Goal: Information Seeking & Learning: Learn about a topic

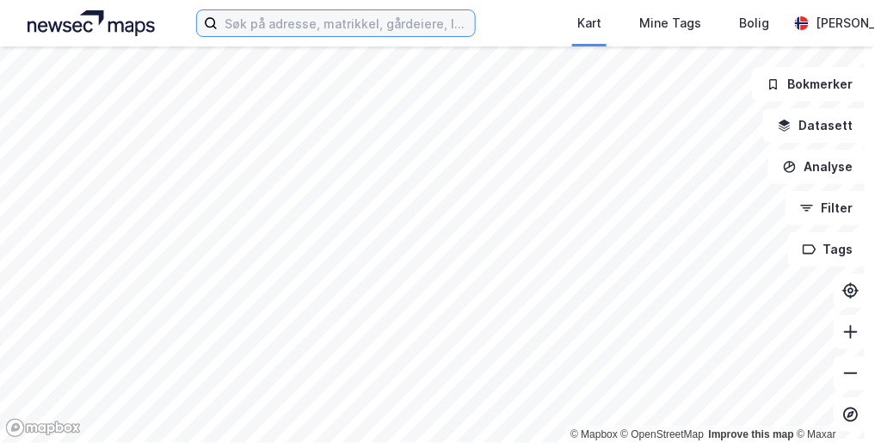
click at [353, 16] on input at bounding box center [346, 23] width 257 height 26
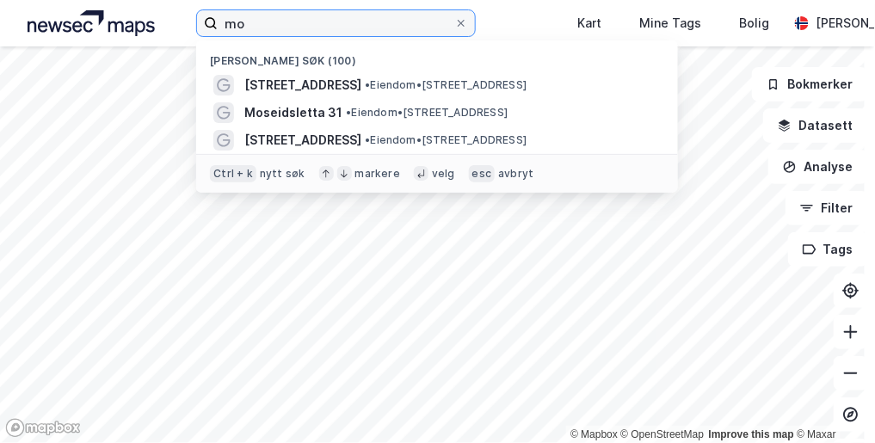
type input "m"
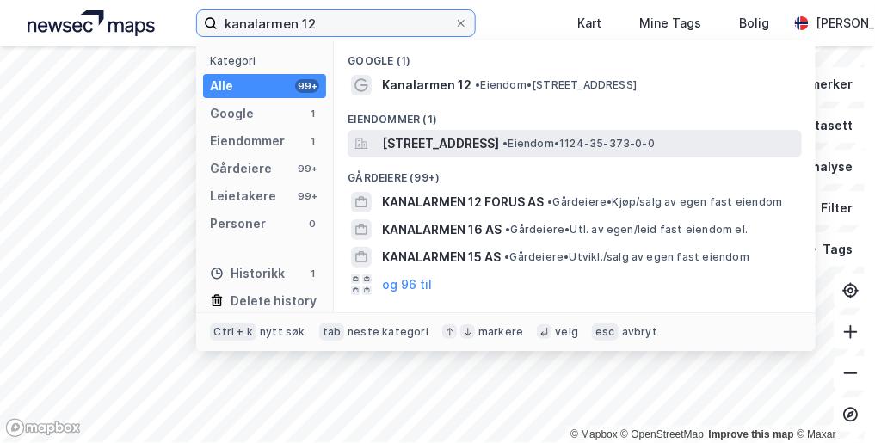
type input "kanalarmen 12"
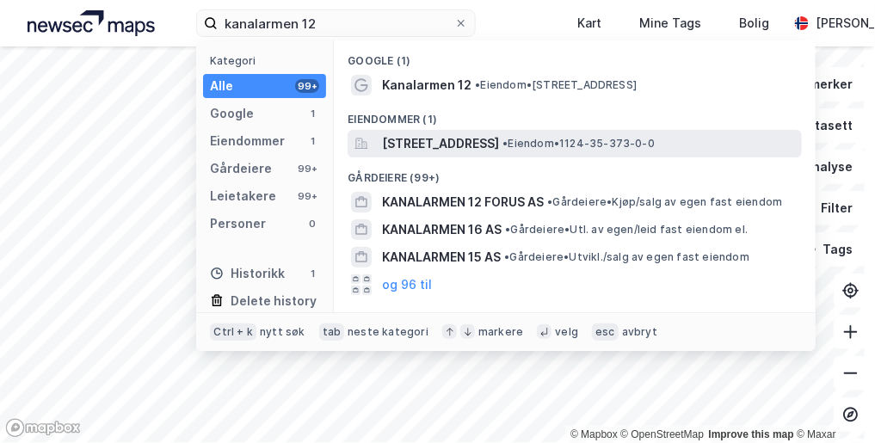
click at [441, 139] on span "[STREET_ADDRESS]" at bounding box center [440, 143] width 117 height 21
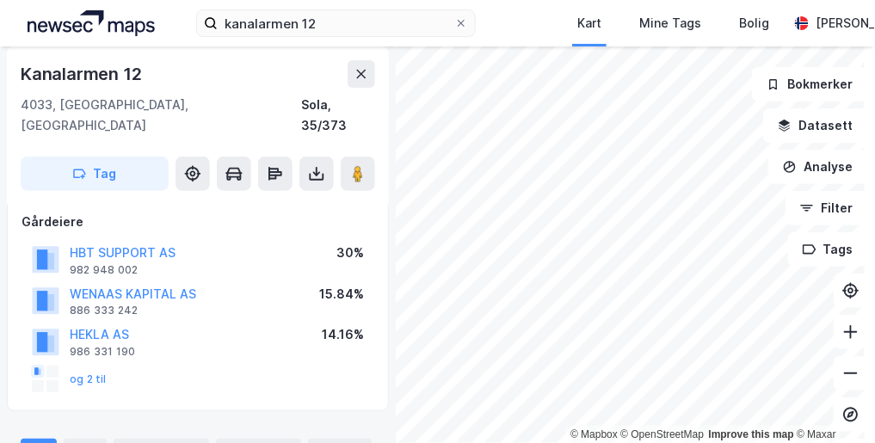
scroll to position [96, 0]
click at [0, 0] on button "og 2 til" at bounding box center [0, 0] width 0 height 0
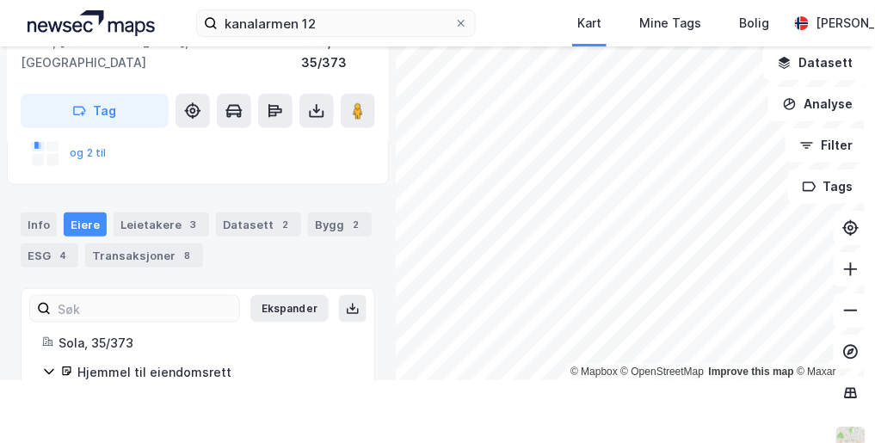
scroll to position [342, 0]
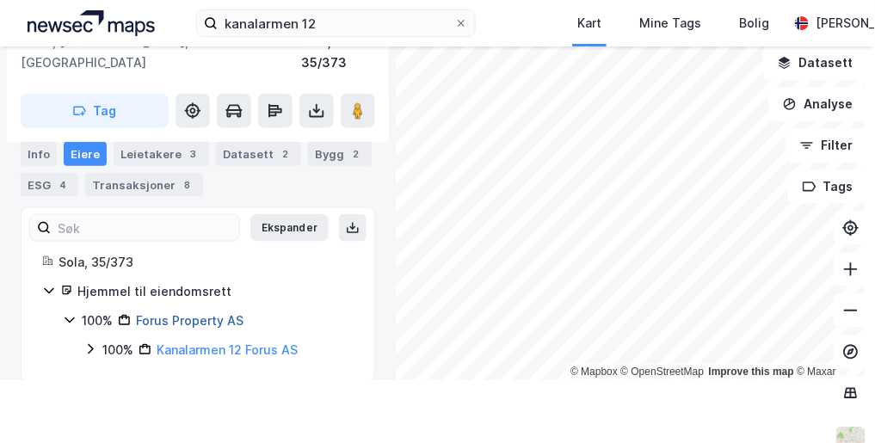
click at [209, 313] on link "Forus Property AS" at bounding box center [190, 320] width 108 height 15
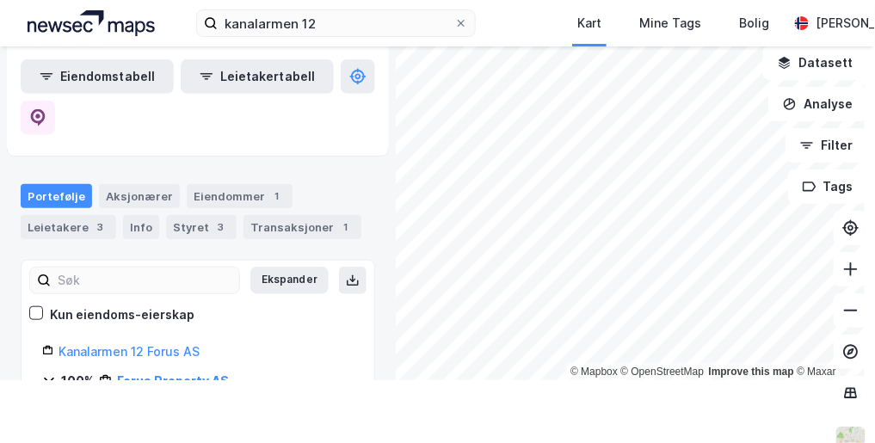
scroll to position [184, 0]
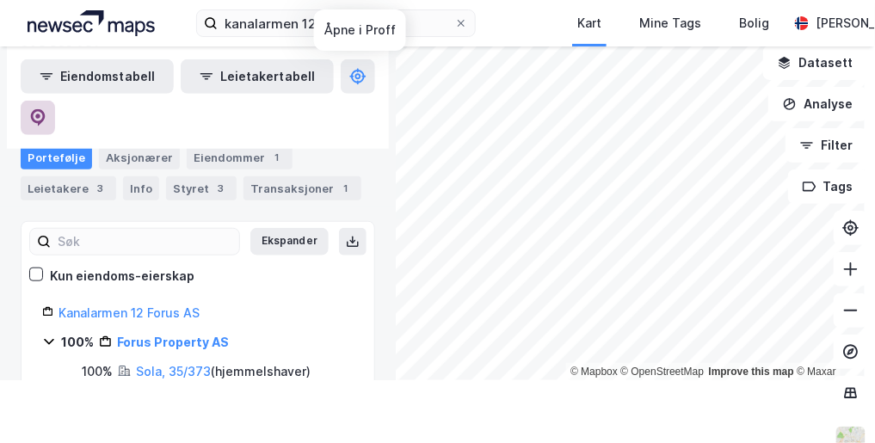
click at [46, 109] on icon at bounding box center [37, 117] width 17 height 17
click at [274, 176] on div "Transaksjoner 1" at bounding box center [303, 188] width 118 height 24
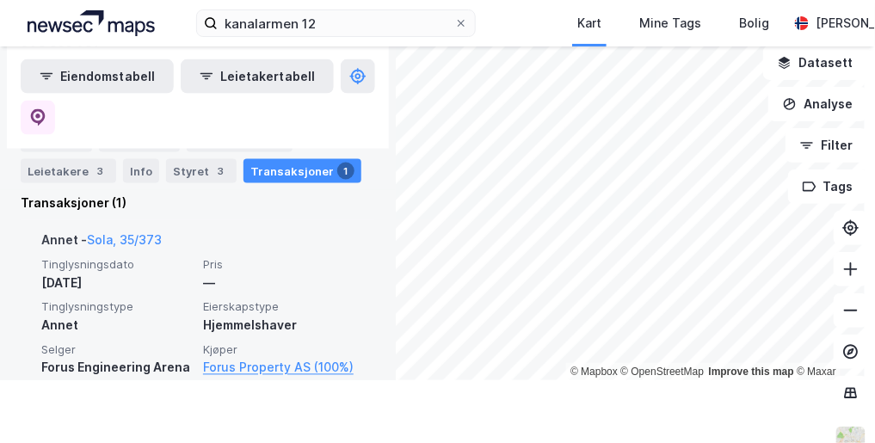
scroll to position [487, 0]
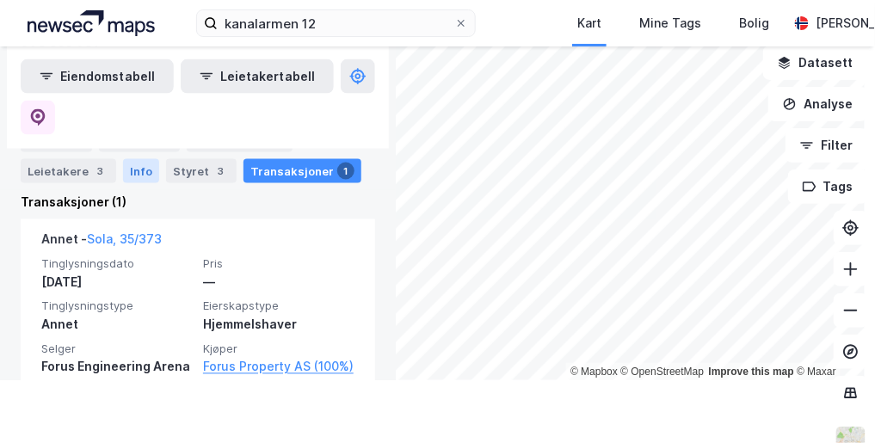
click at [140, 167] on div "Info" at bounding box center [141, 171] width 36 height 24
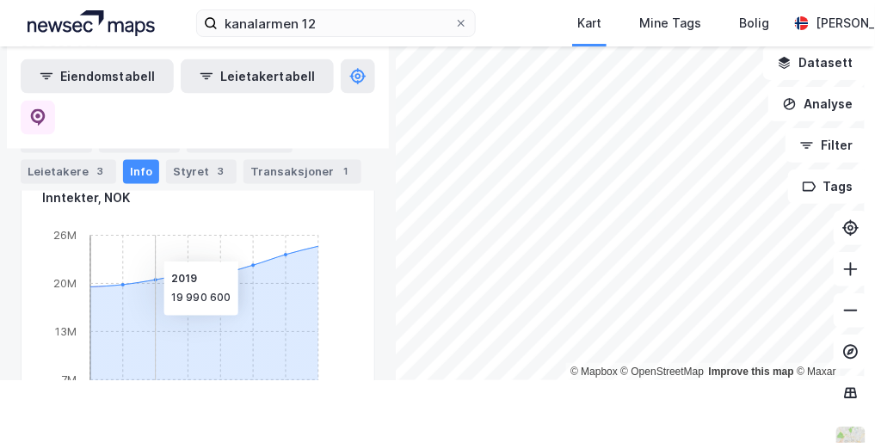
scroll to position [536, 0]
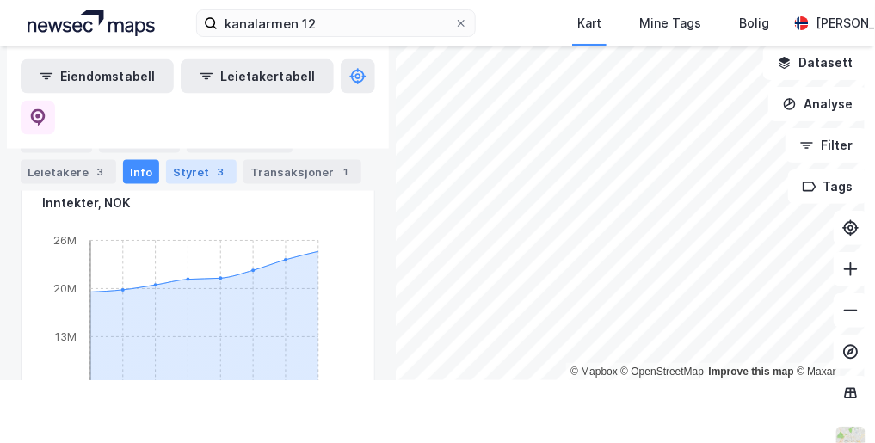
click at [202, 170] on div "Styret 3" at bounding box center [201, 171] width 71 height 24
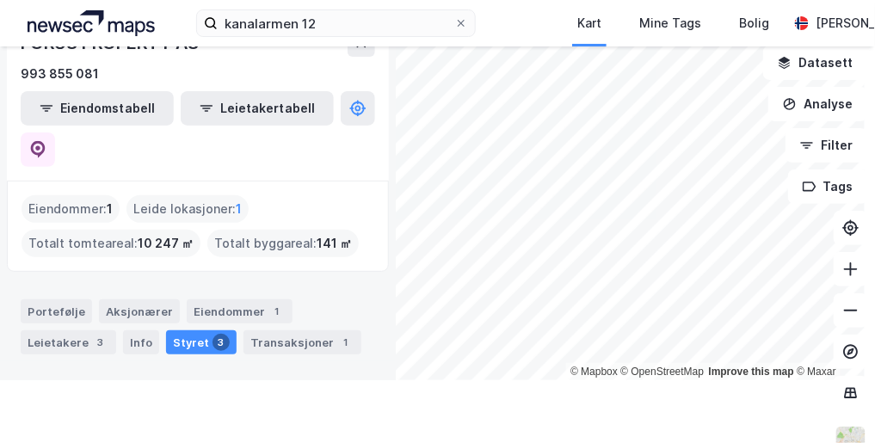
scroll to position [536, 0]
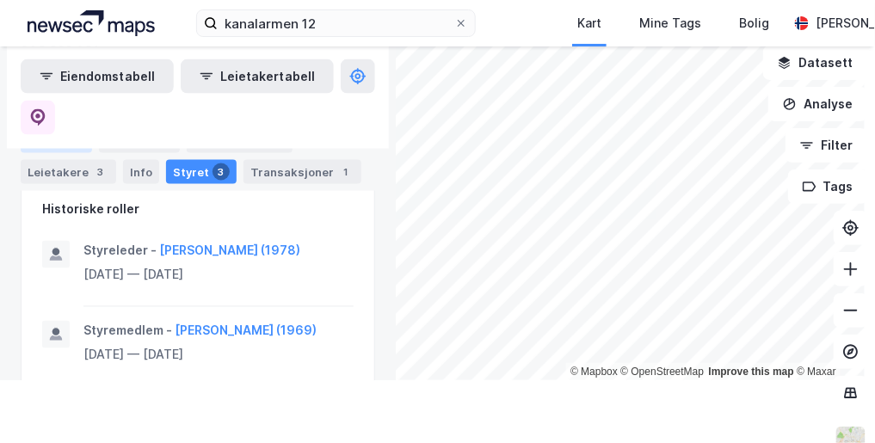
click at [45, 139] on div "Portefølje" at bounding box center [56, 140] width 71 height 24
